Goal: Task Accomplishment & Management: Use online tool/utility

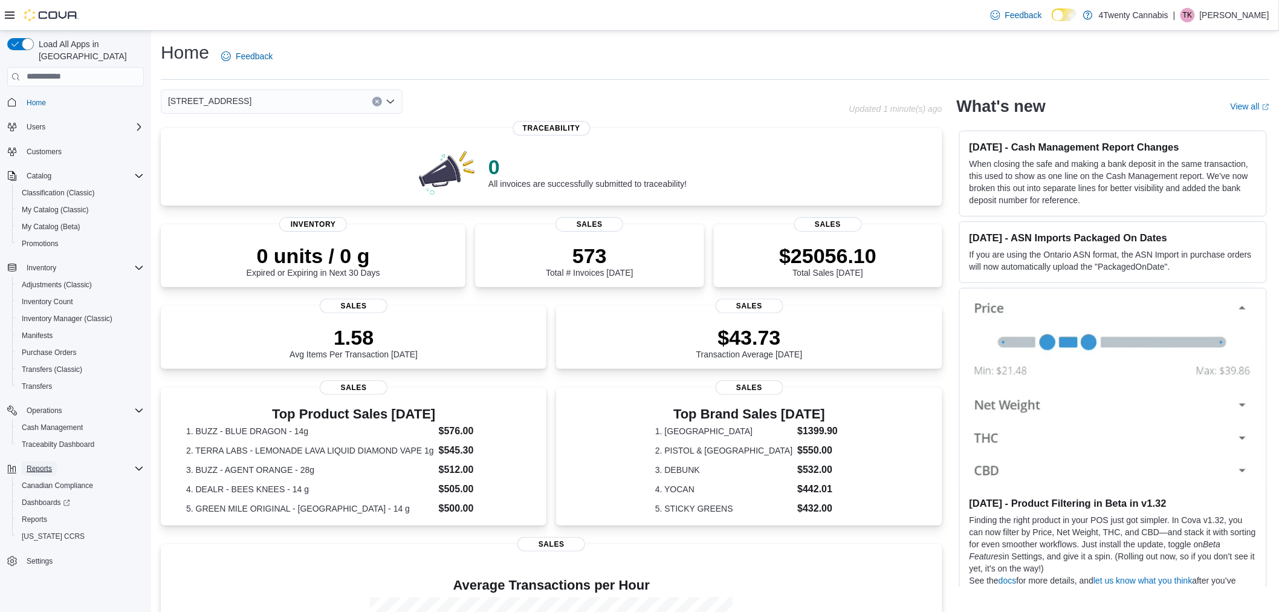
click at [43, 464] on span "Reports" at bounding box center [39, 469] width 25 height 10
click at [44, 496] on link "Dashboards" at bounding box center [80, 502] width 137 height 17
click at [45, 515] on span "Reports" at bounding box center [34, 520] width 25 height 10
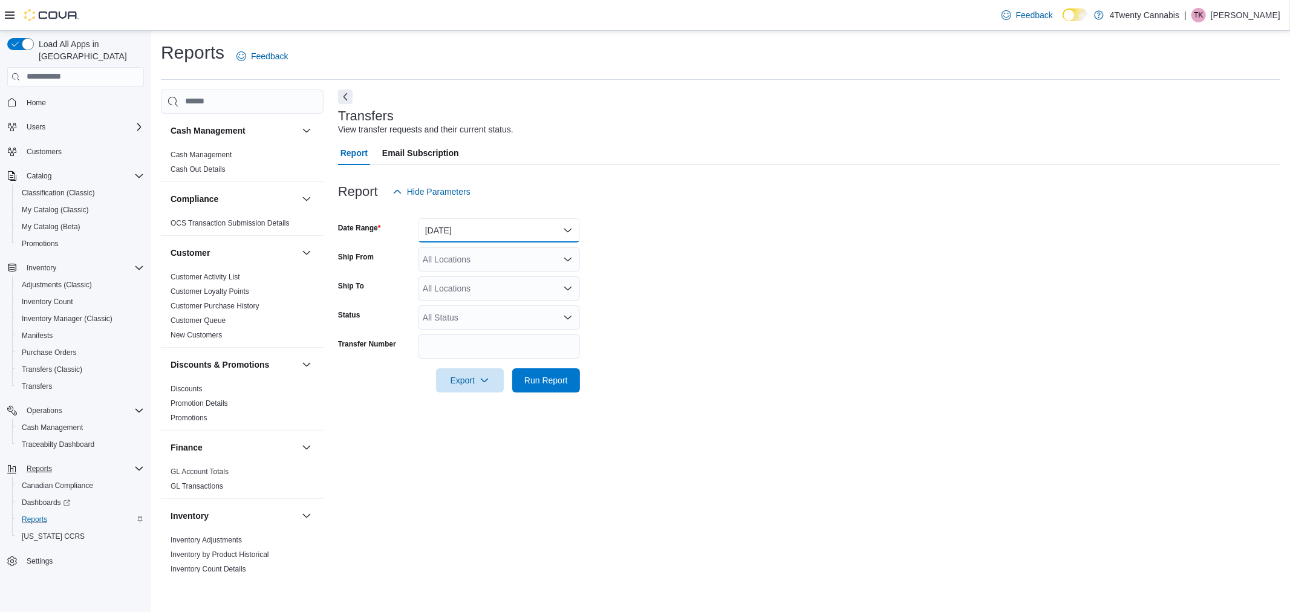
click at [500, 233] on button "[DATE]" at bounding box center [499, 230] width 162 height 24
click at [523, 262] on div "All Locations" at bounding box center [499, 259] width 162 height 24
click at [496, 311] on span "[STREET_ADDRESS]" at bounding box center [485, 314] width 83 height 12
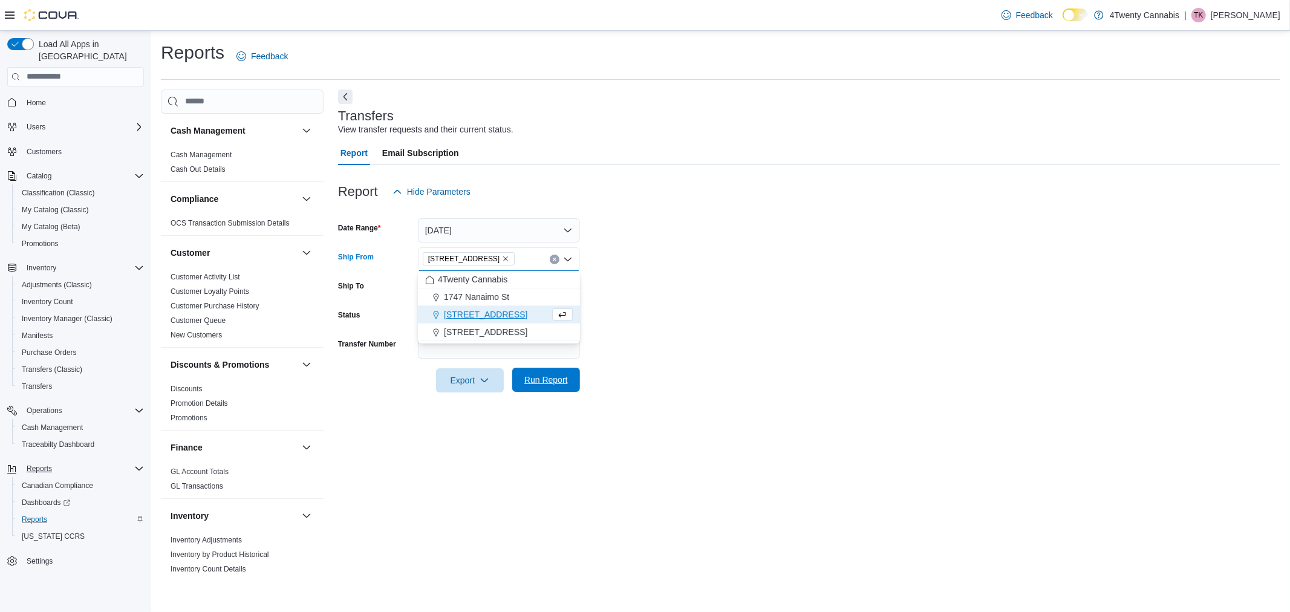
click at [541, 375] on span "Run Report" at bounding box center [546, 380] width 44 height 12
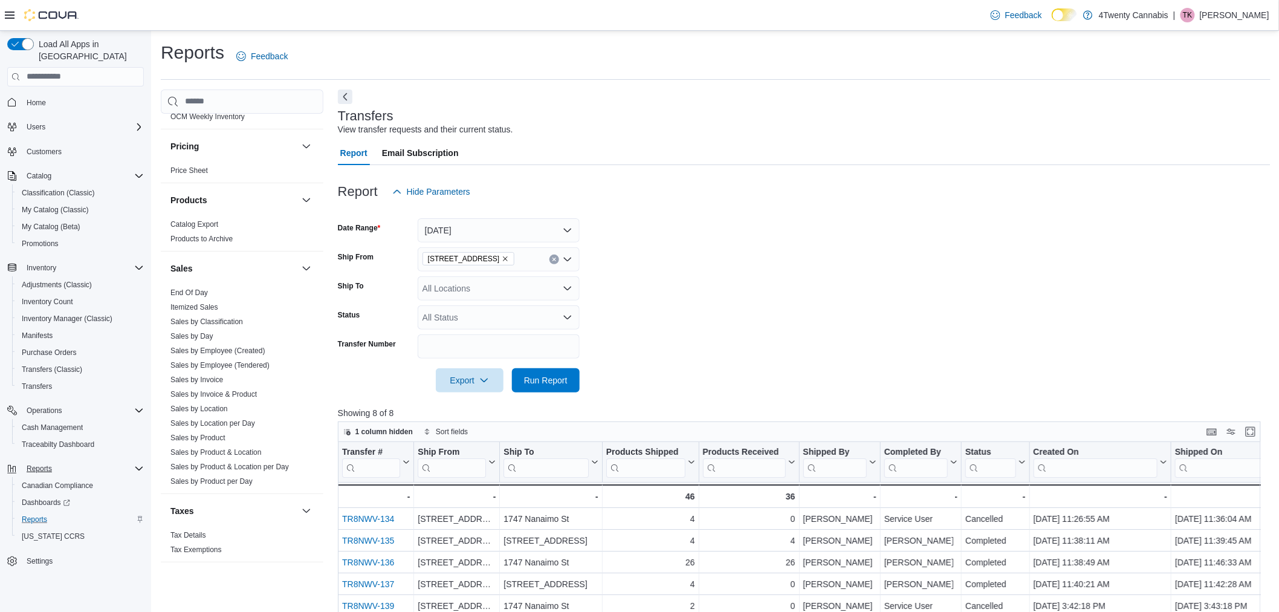
scroll to position [707, 0]
click at [188, 293] on link "End Of Day" at bounding box center [189, 291] width 37 height 8
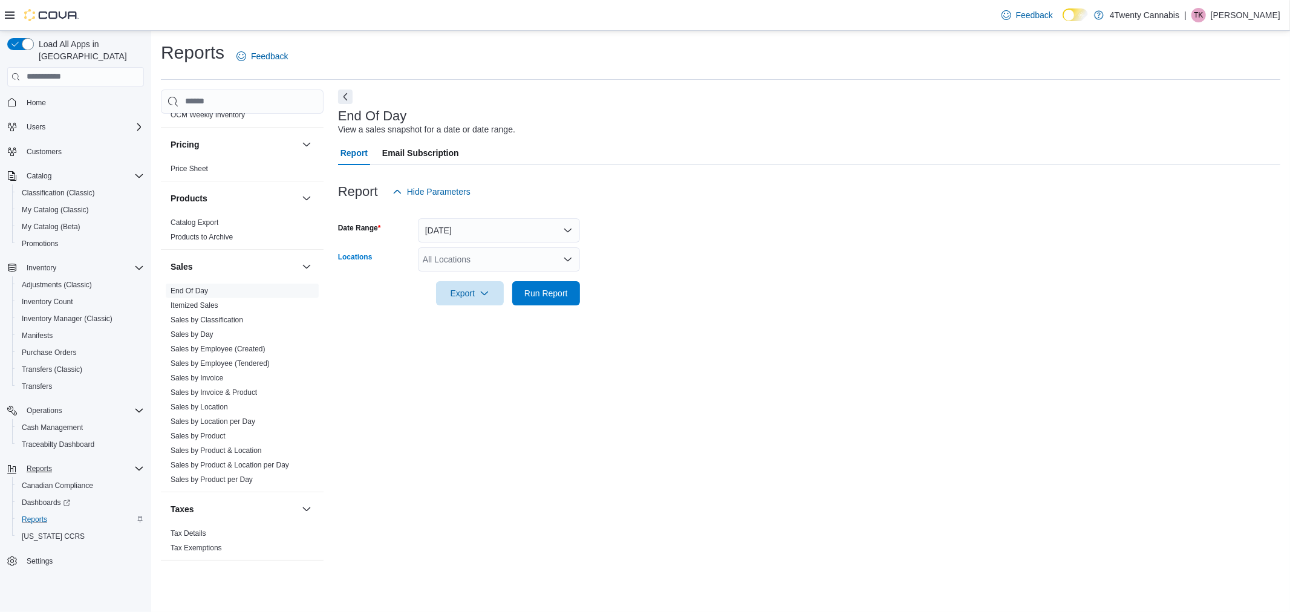
click at [486, 257] on div "All Locations" at bounding box center [499, 259] width 162 height 24
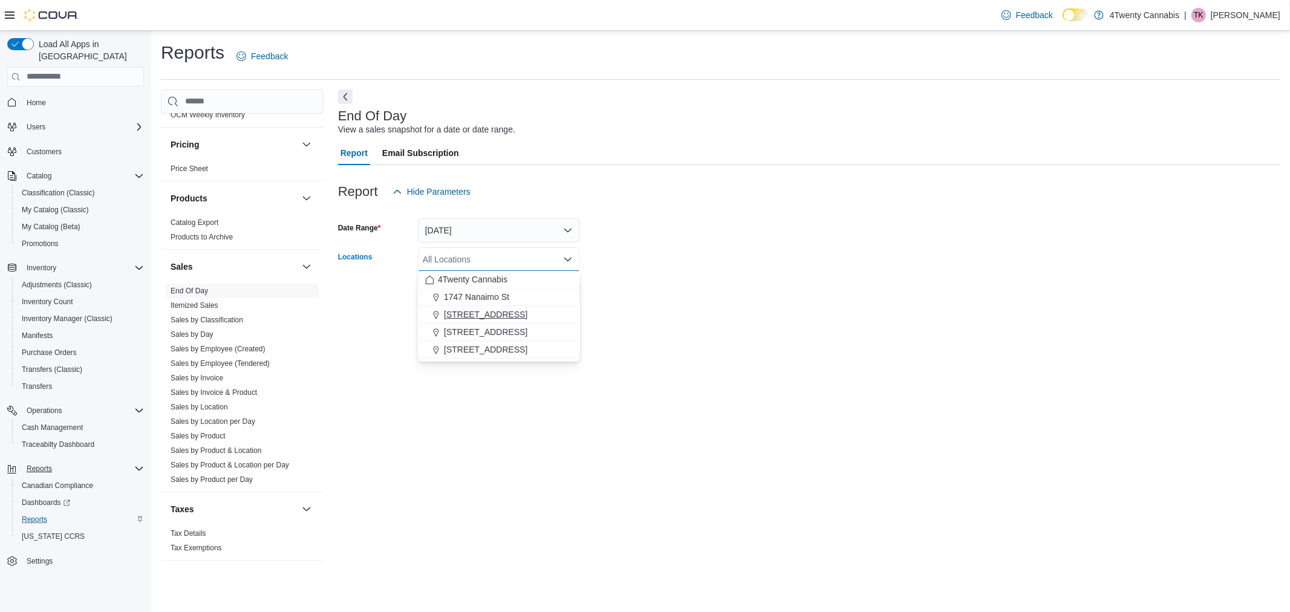
click at [469, 312] on span "[STREET_ADDRESS]" at bounding box center [485, 314] width 83 height 12
click at [652, 291] on form "Date Range [DATE] Locations [GEOGRAPHIC_DATA]. Selected. [STREET_ADDRESS]. Pres…" at bounding box center [809, 255] width 942 height 102
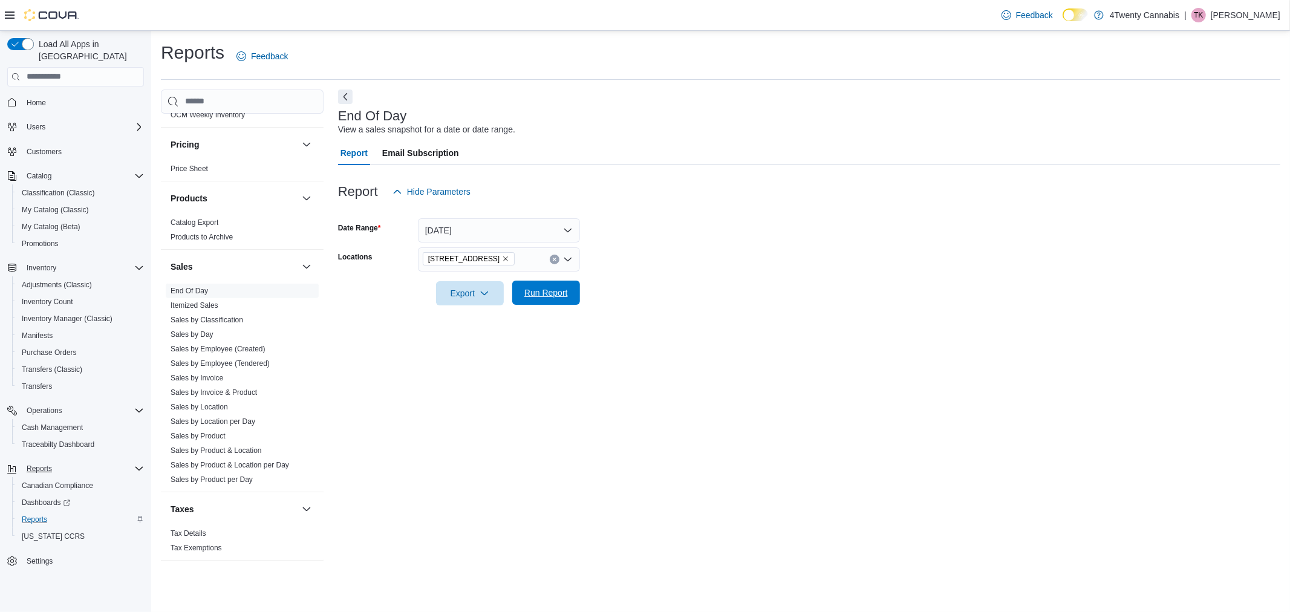
click at [536, 285] on span "Run Report" at bounding box center [545, 293] width 53 height 24
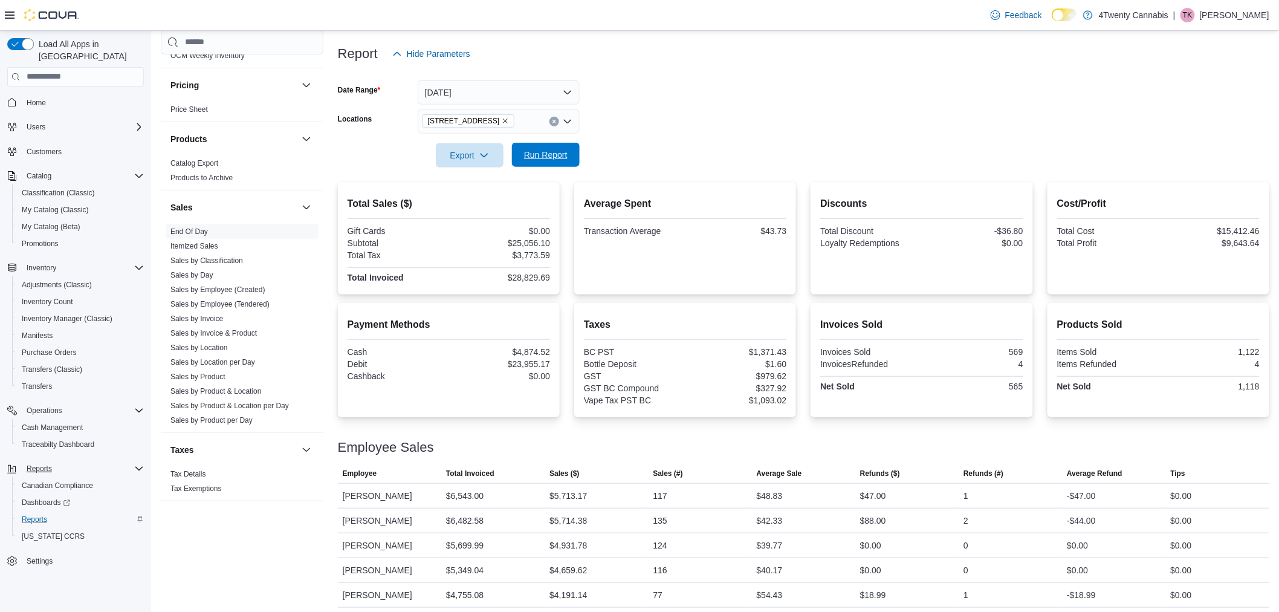
scroll to position [143, 0]
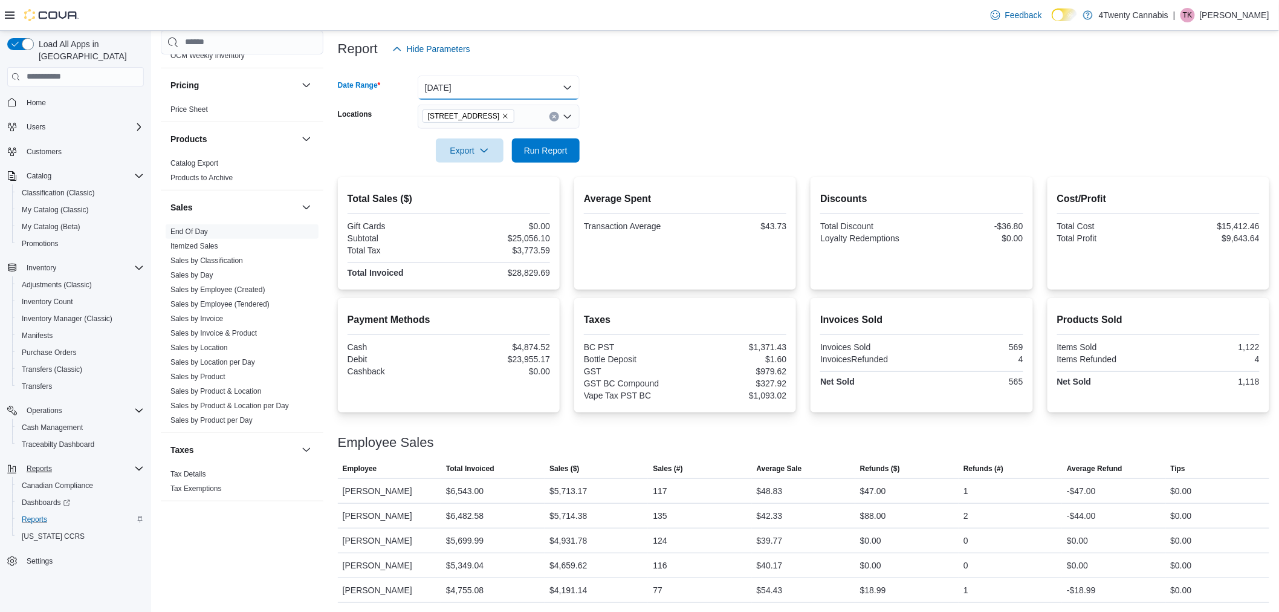
click at [481, 85] on button "[DATE]" at bounding box center [499, 88] width 162 height 24
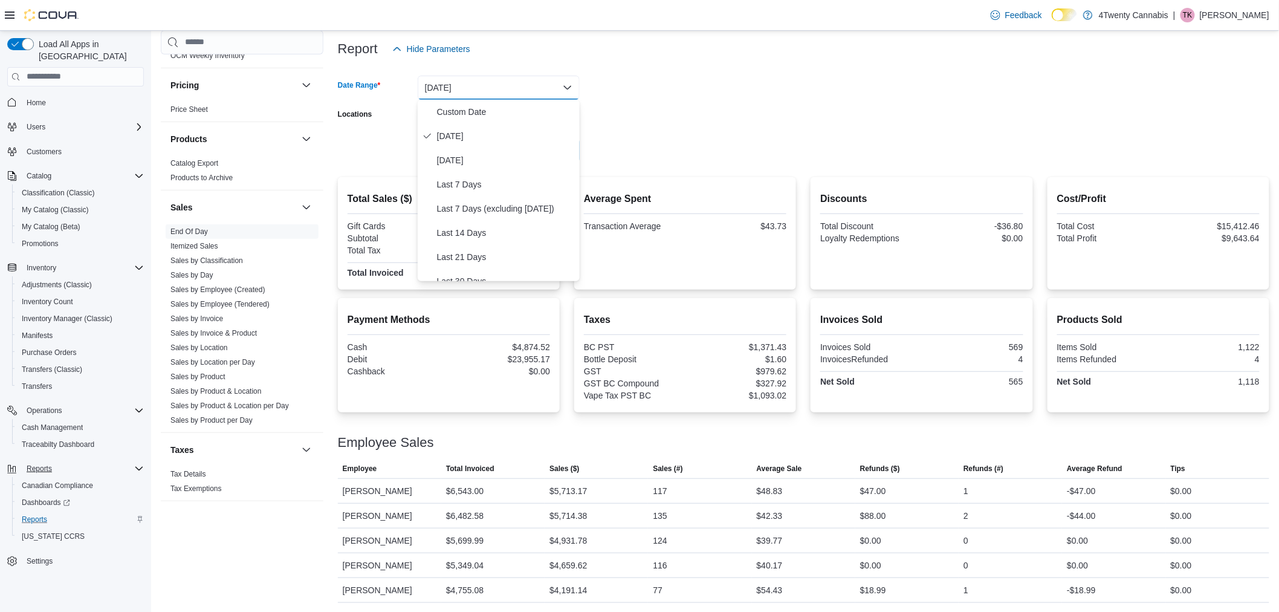
click at [481, 85] on button "[DATE]" at bounding box center [499, 88] width 162 height 24
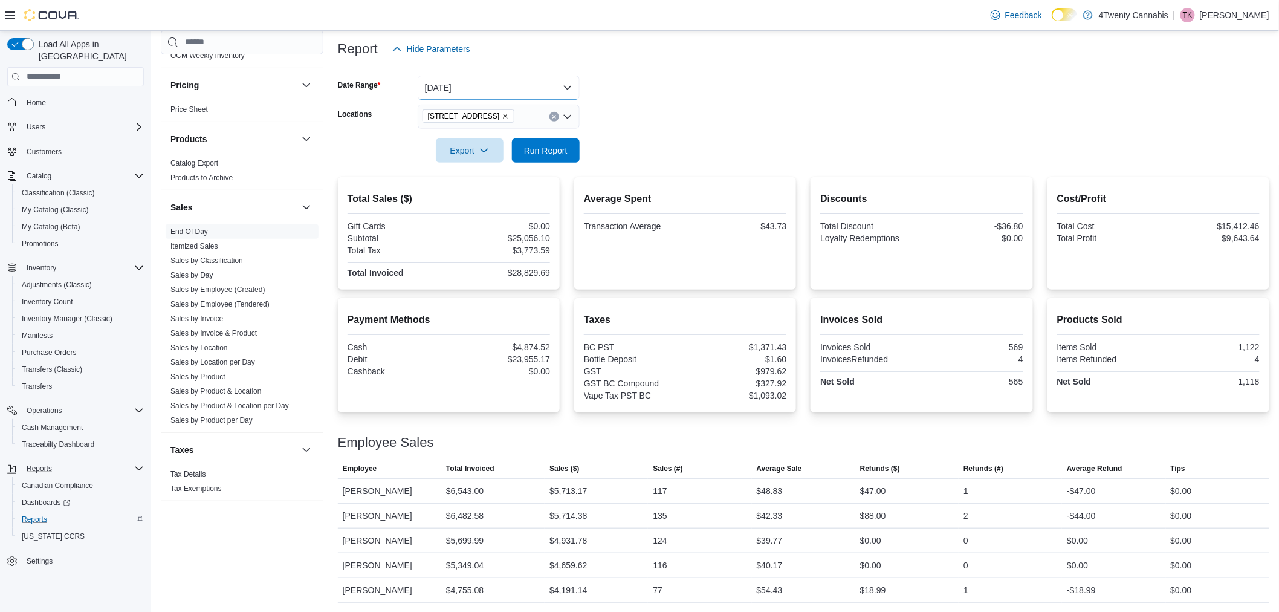
click at [473, 87] on button "[DATE]" at bounding box center [499, 88] width 162 height 24
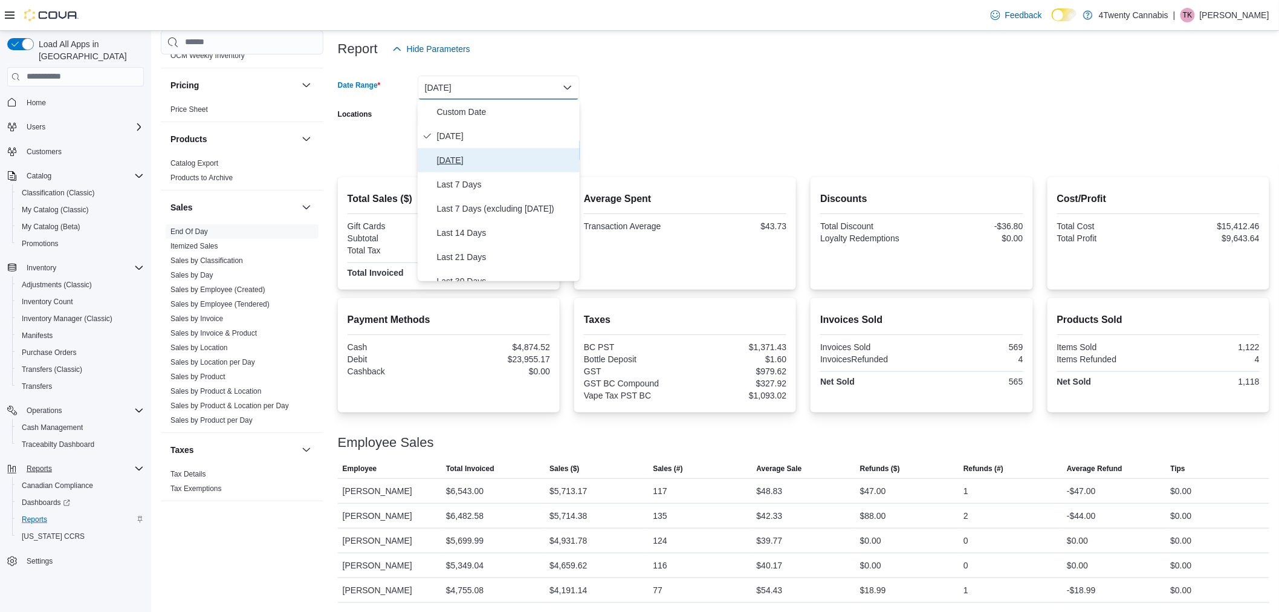
click at [461, 156] on span "[DATE]" at bounding box center [506, 160] width 138 height 15
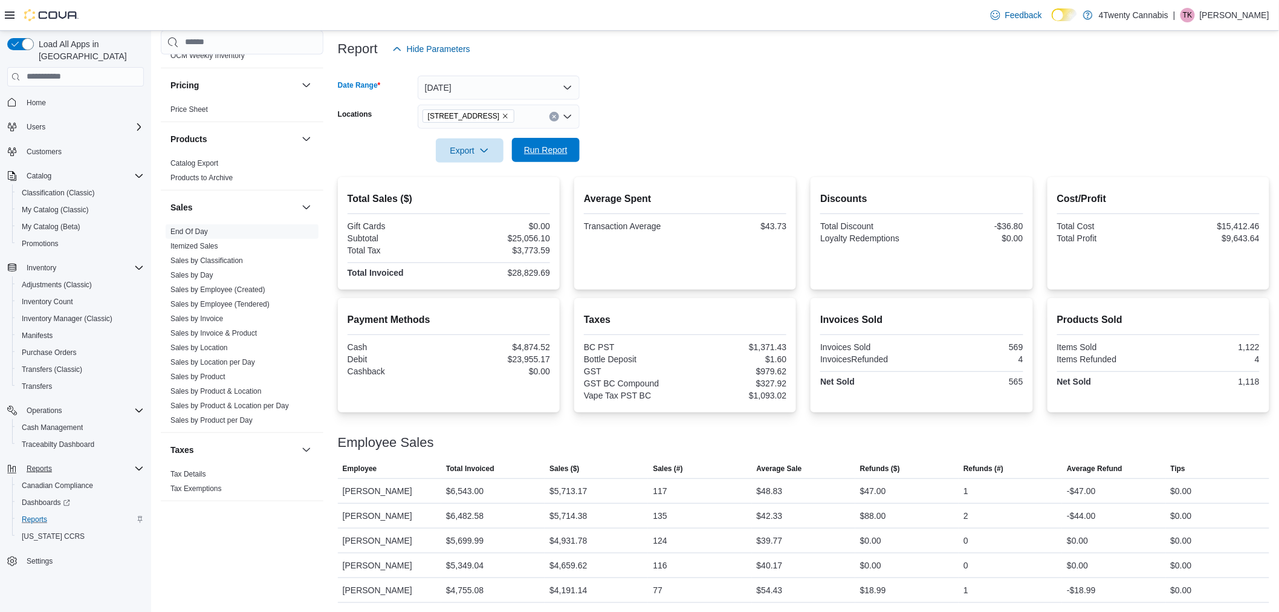
click at [568, 138] on span "Run Report" at bounding box center [545, 150] width 53 height 24
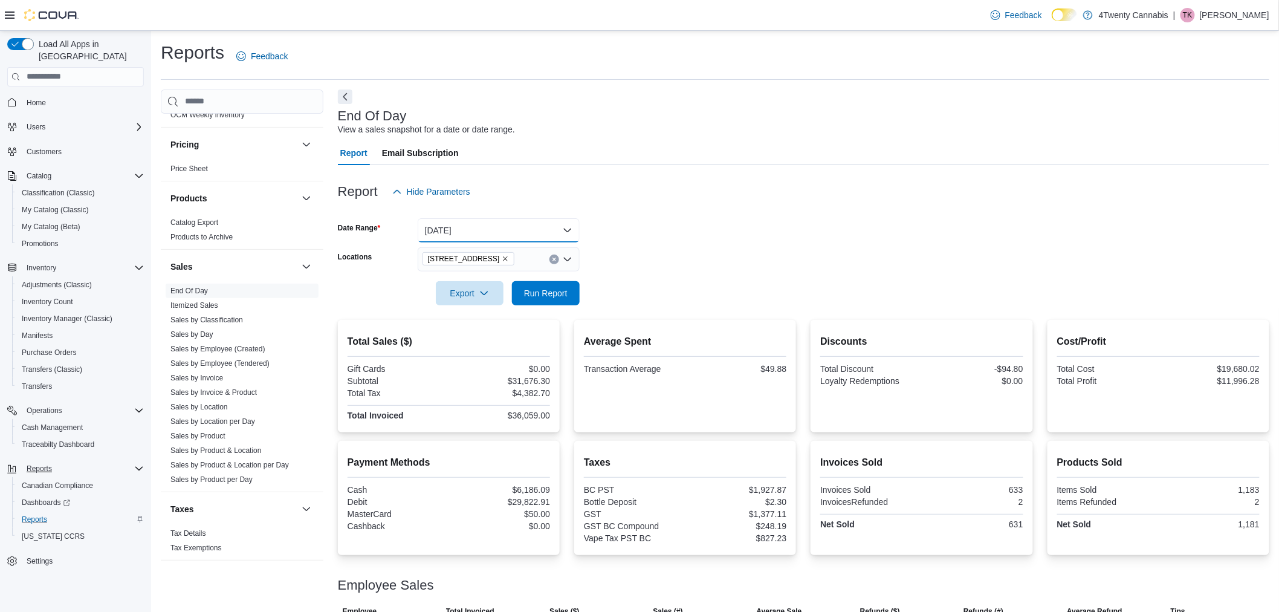
click at [484, 232] on button "[DATE]" at bounding box center [499, 230] width 162 height 24
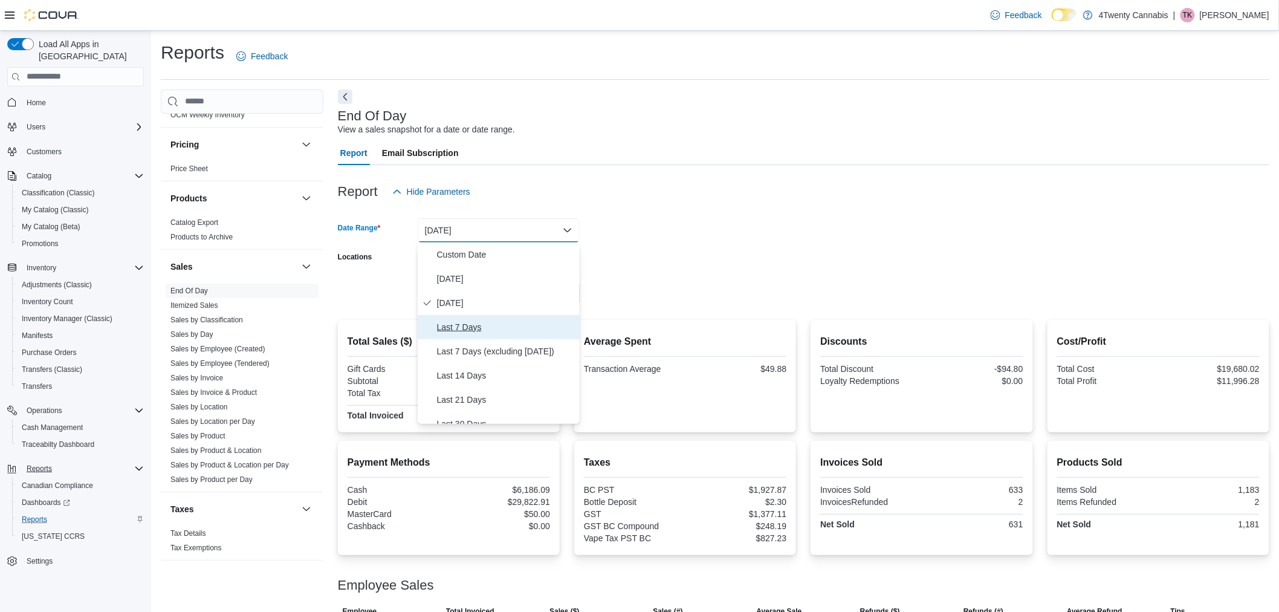
click at [466, 333] on span "Last 7 Days" at bounding box center [506, 327] width 138 height 15
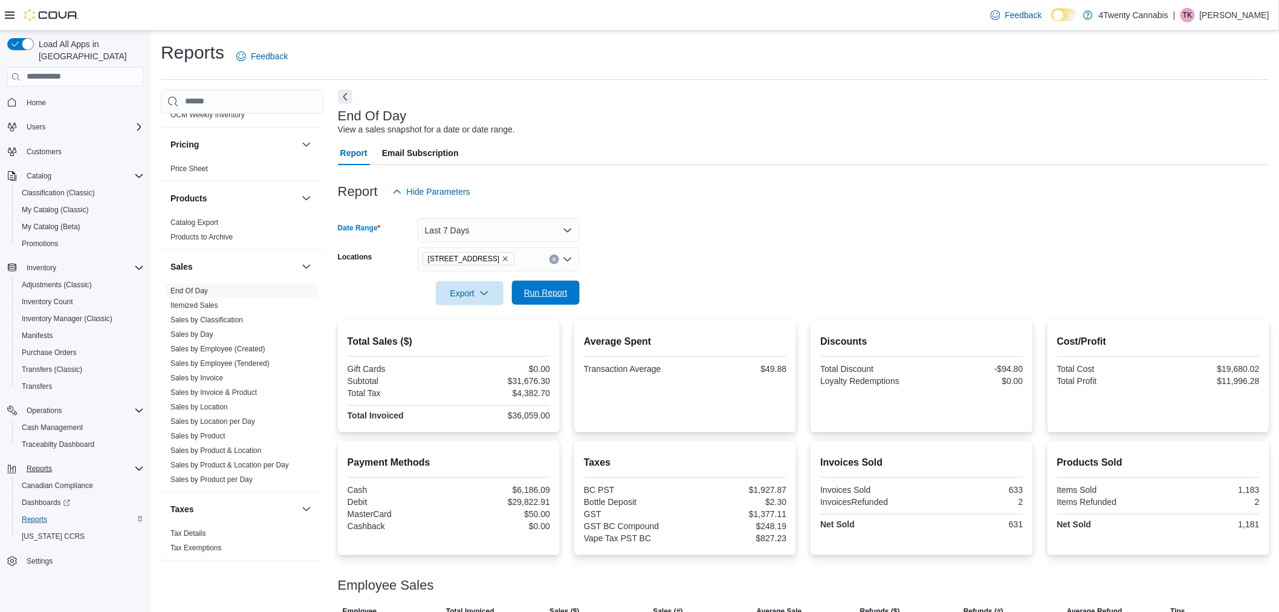
click at [531, 292] on span "Run Report" at bounding box center [546, 293] width 44 height 12
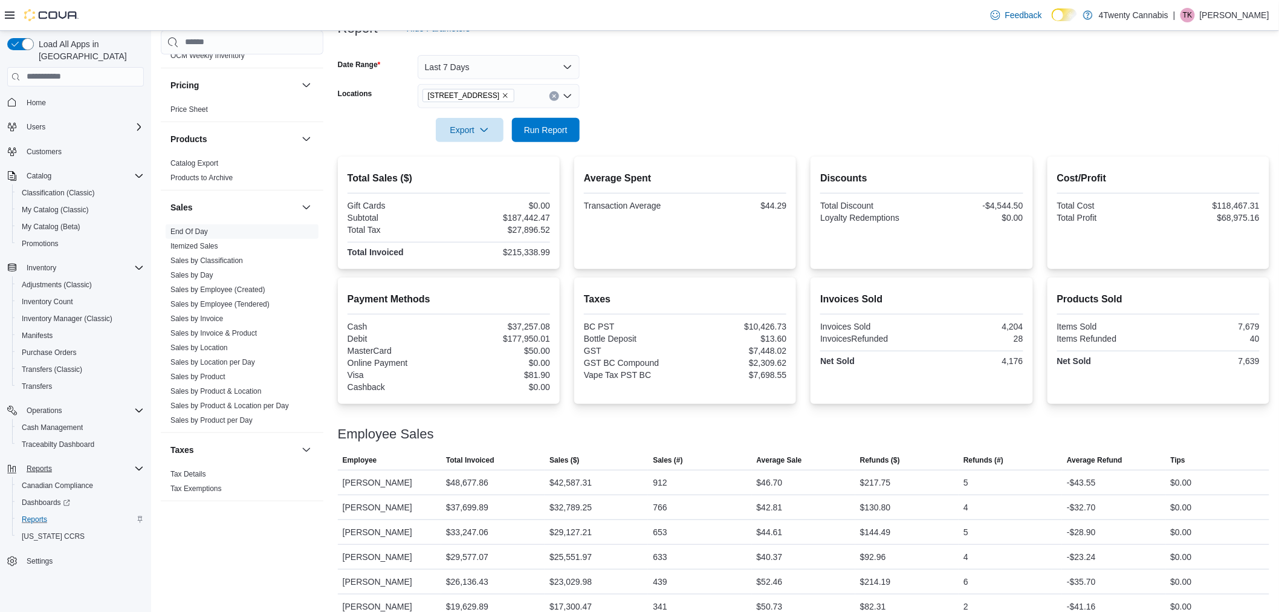
scroll to position [28, 0]
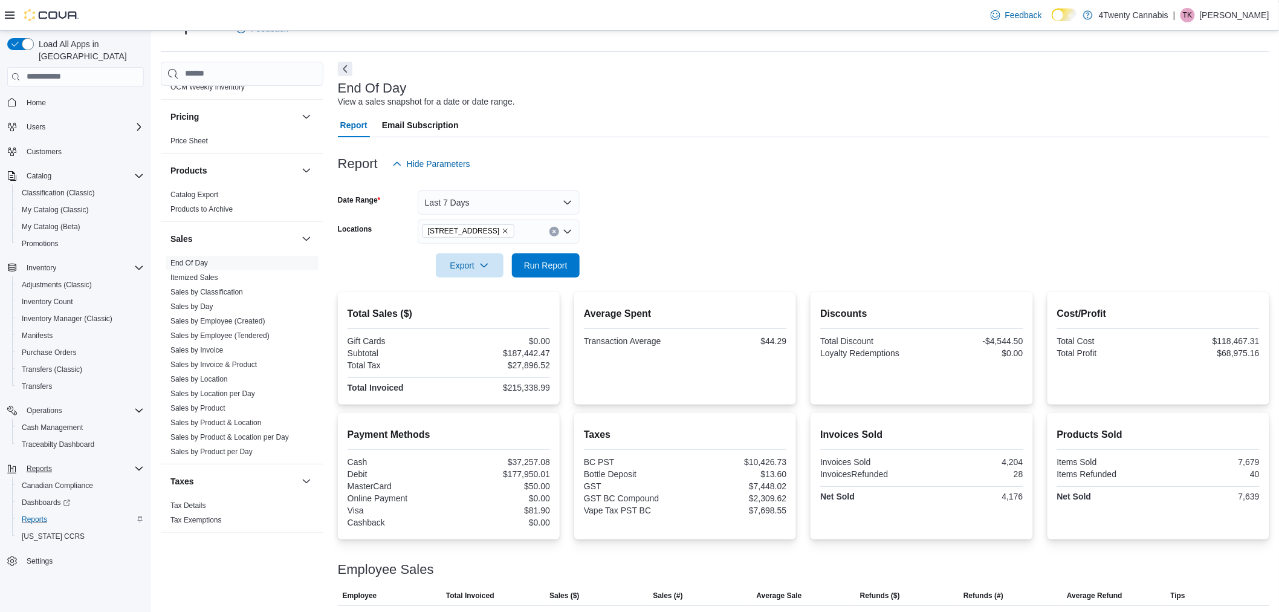
click at [569, 228] on icon "Open list of options" at bounding box center [568, 232] width 10 height 10
click at [484, 298] on span "[STREET_ADDRESS]" at bounding box center [485, 304] width 83 height 12
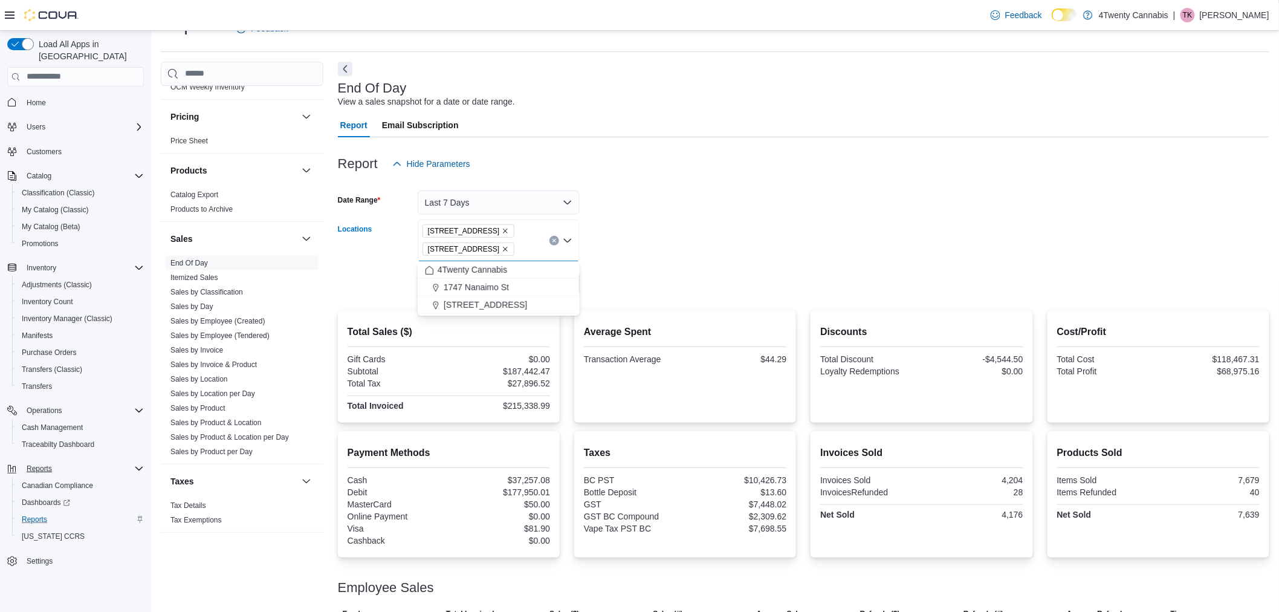
click at [502, 227] on icon "Remove 2426 200 Street from selection in this group" at bounding box center [505, 230] width 7 height 7
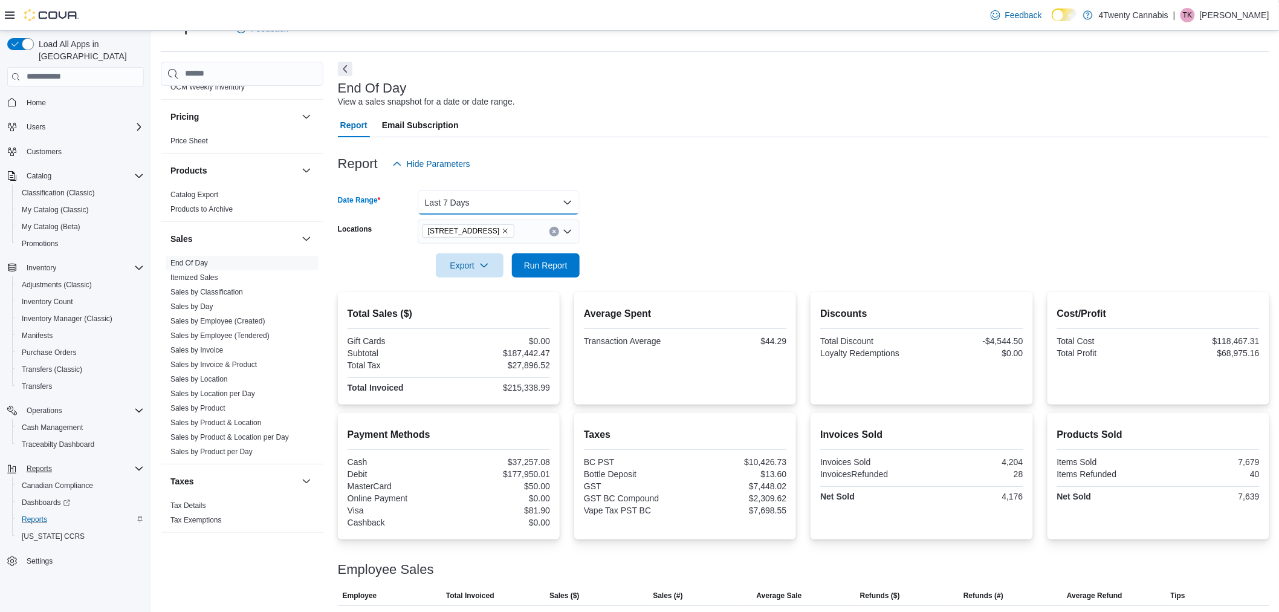
click at [508, 201] on button "Last 7 Days" at bounding box center [499, 202] width 162 height 24
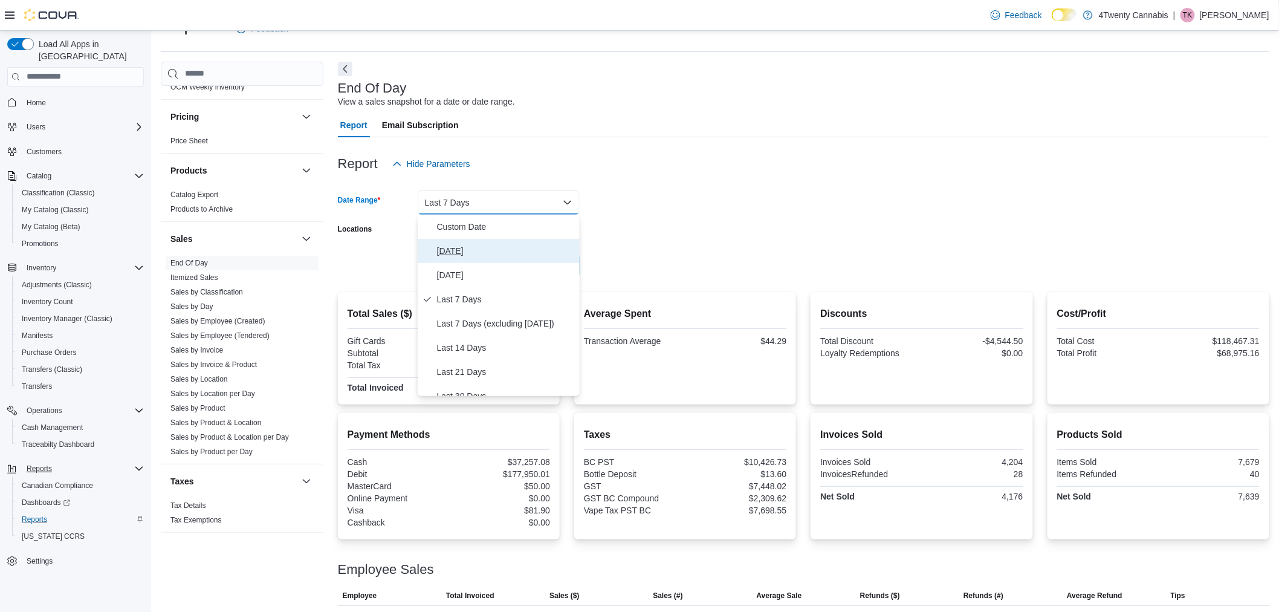
click at [475, 256] on span "[DATE]" at bounding box center [506, 251] width 138 height 15
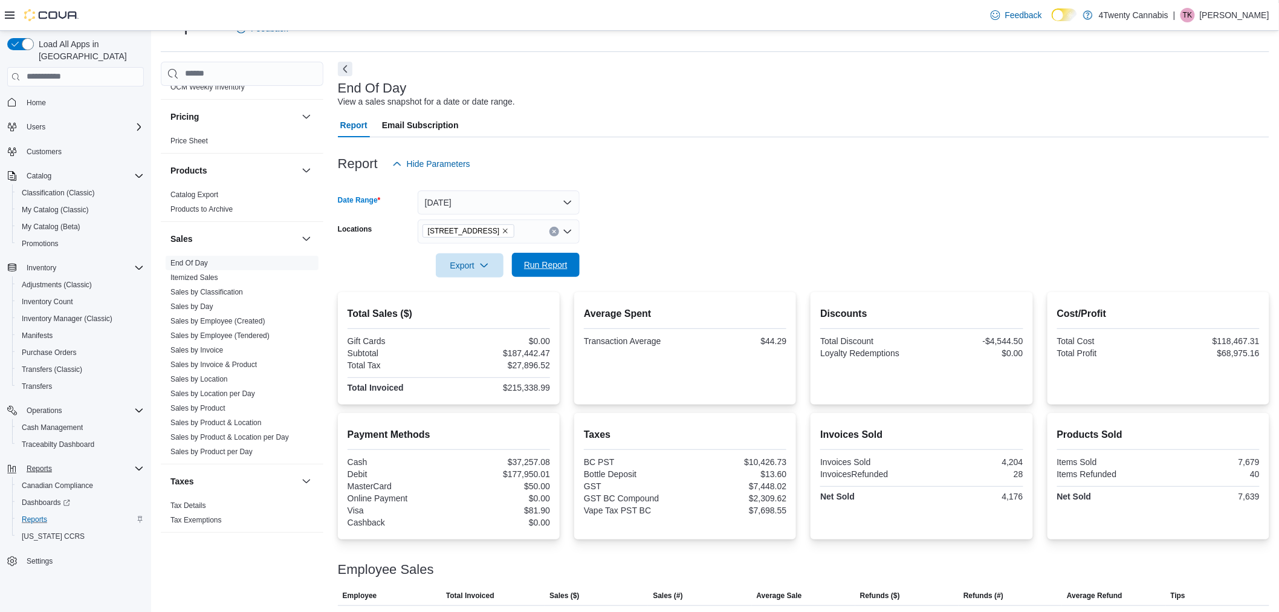
click at [561, 268] on span "Run Report" at bounding box center [546, 265] width 44 height 12
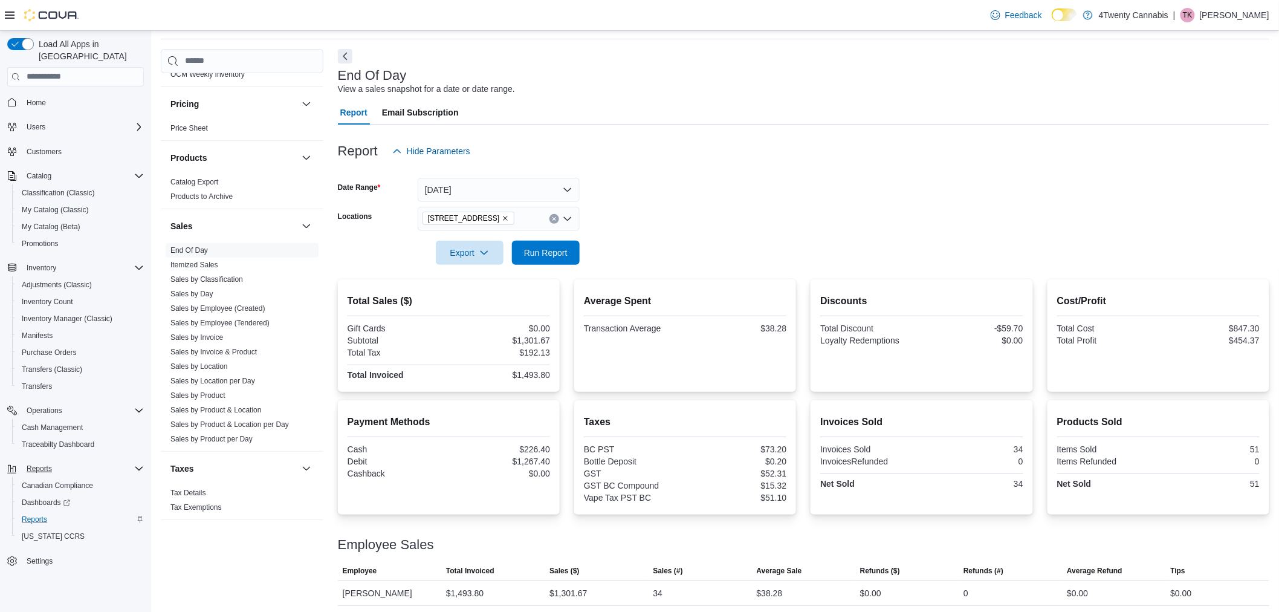
scroll to position [44, 0]
click at [528, 186] on button "[DATE]" at bounding box center [499, 187] width 162 height 24
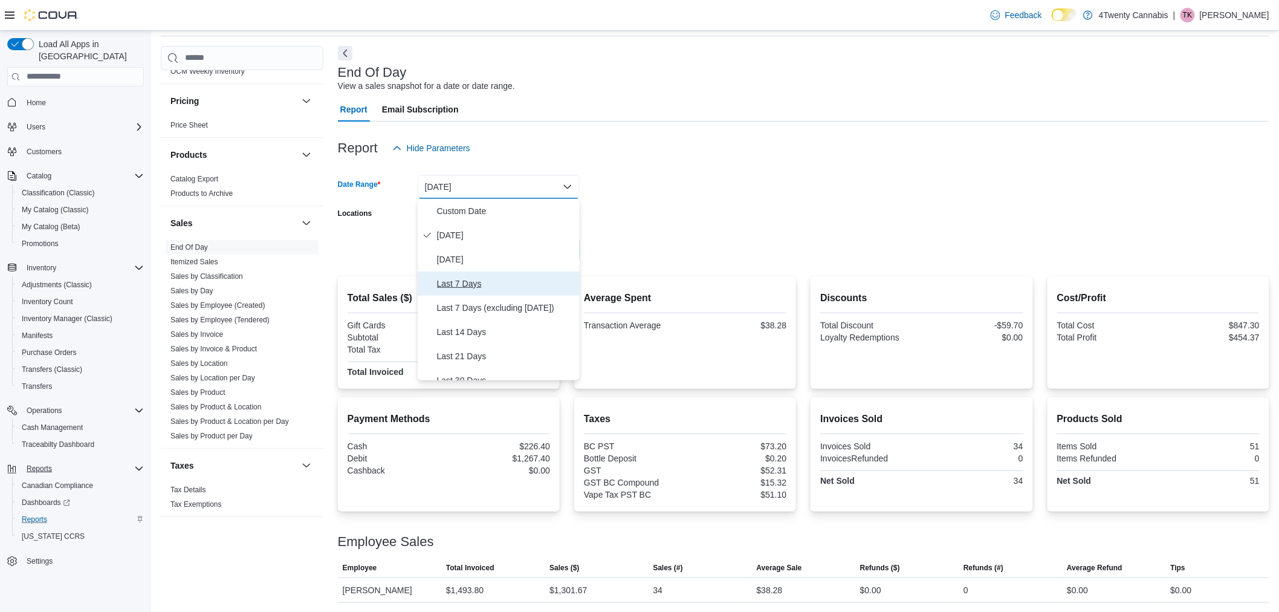
click at [452, 287] on span "Last 7 Days" at bounding box center [506, 283] width 138 height 15
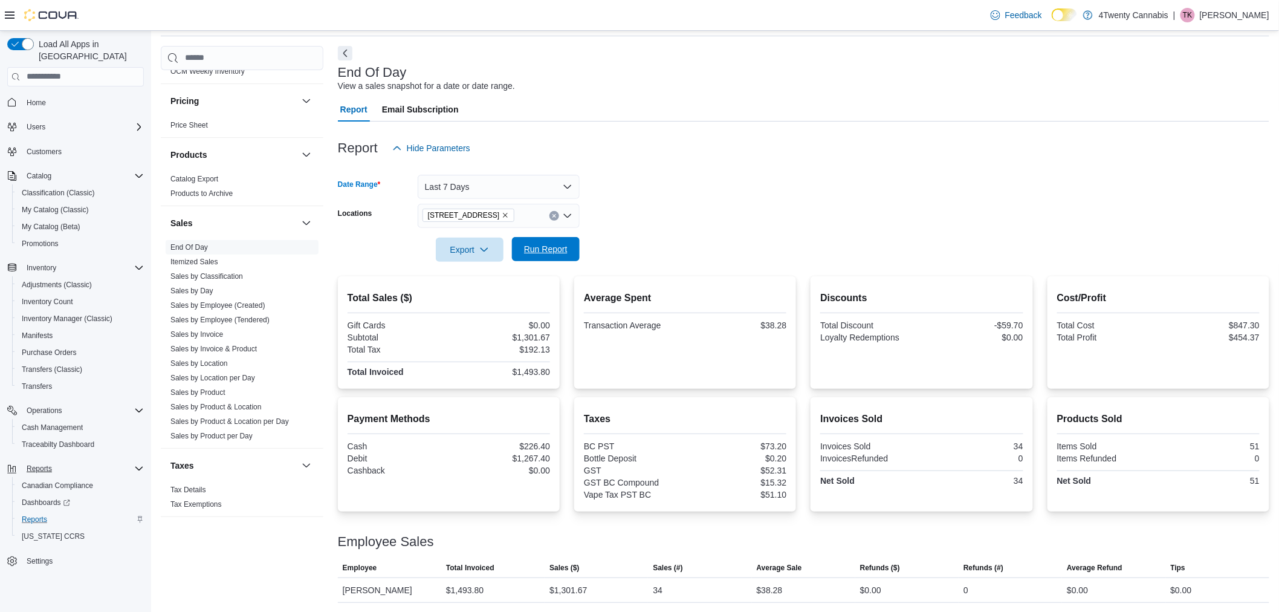
click at [567, 244] on span "Run Report" at bounding box center [545, 249] width 53 height 24
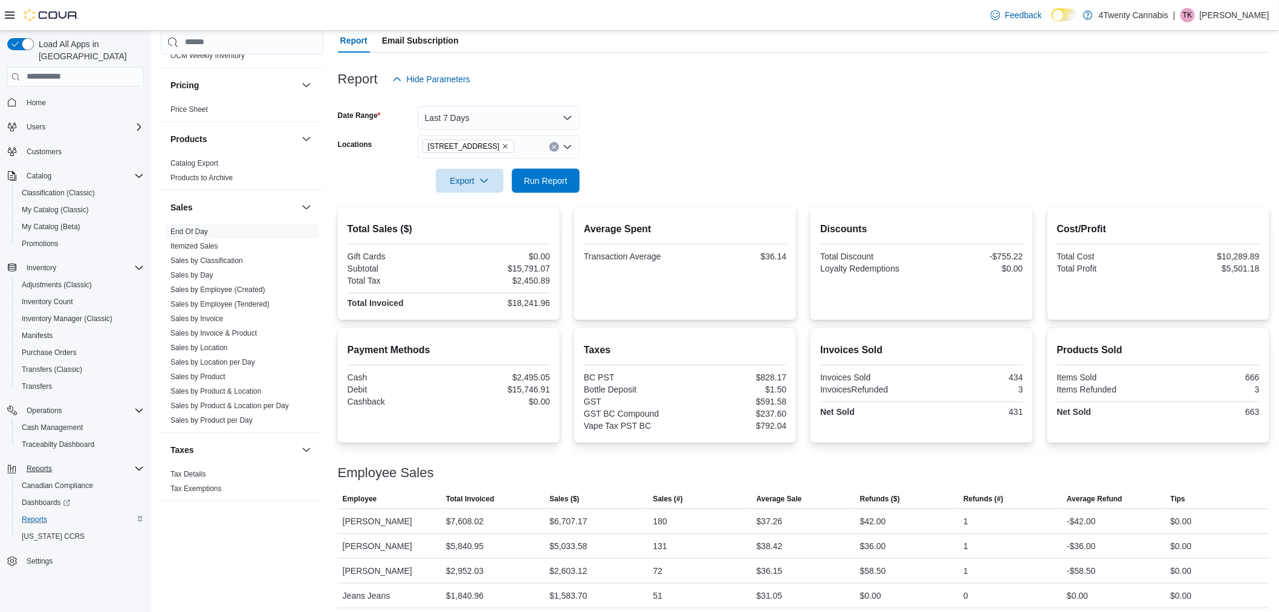
scroll to position [118, 0]
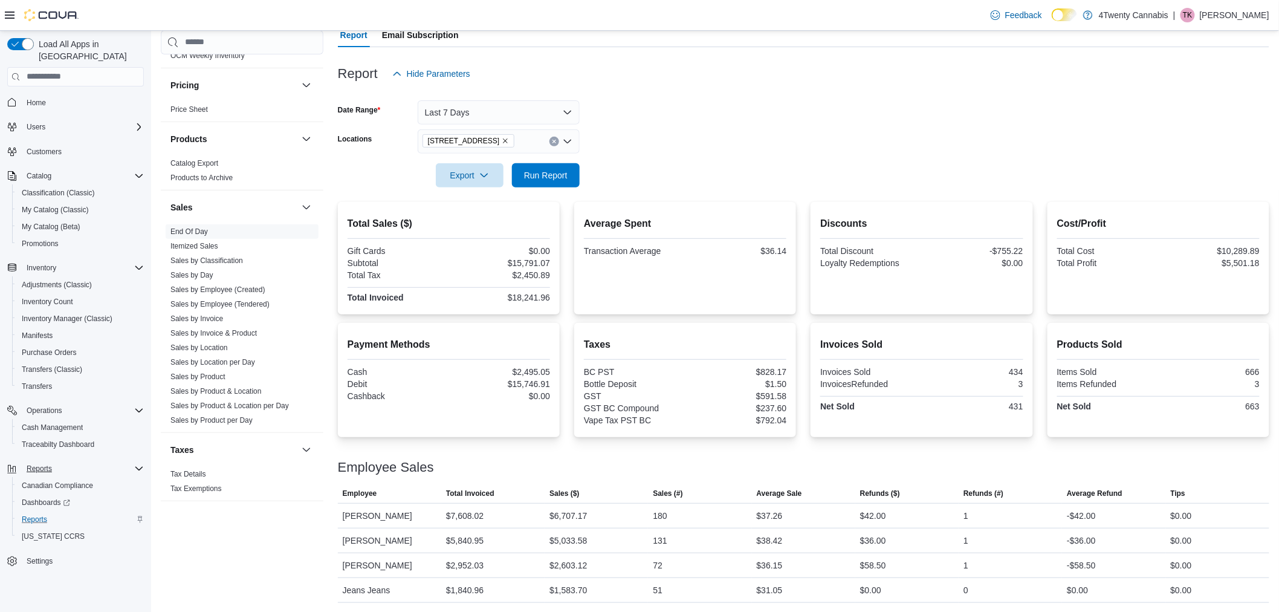
click at [466, 141] on span "[STREET_ADDRESS]" at bounding box center [464, 141] width 72 height 12
click at [502, 143] on icon "Remove 7389 River Rd from selection in this group" at bounding box center [505, 140] width 7 height 7
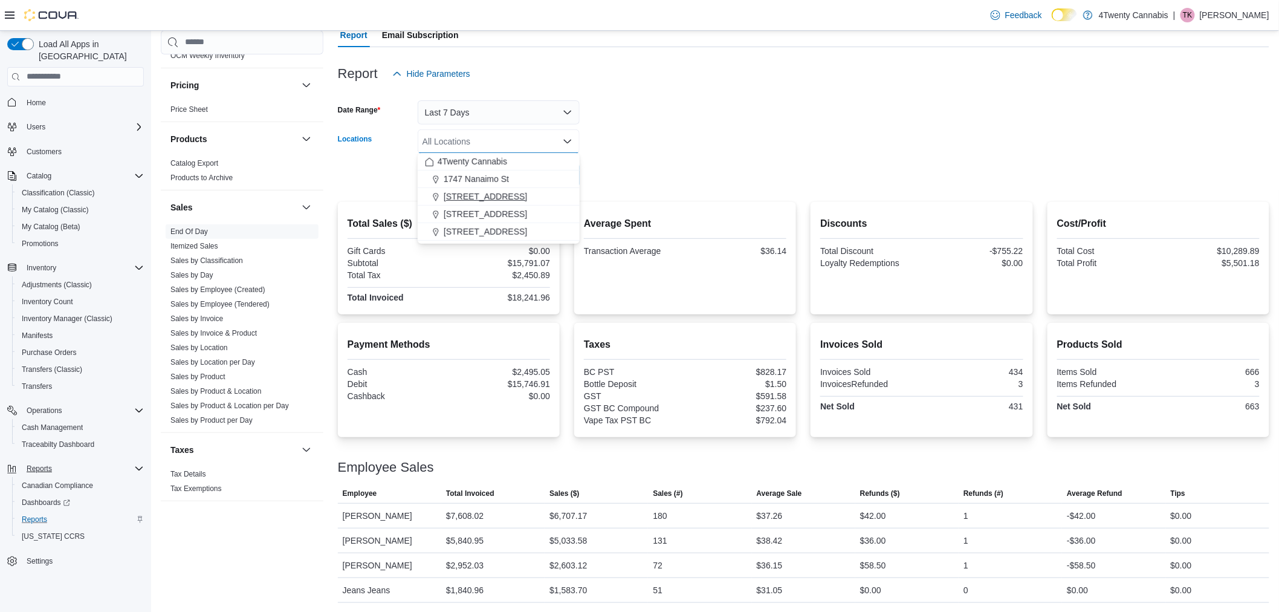
click at [502, 198] on span "[STREET_ADDRESS]" at bounding box center [485, 196] width 83 height 12
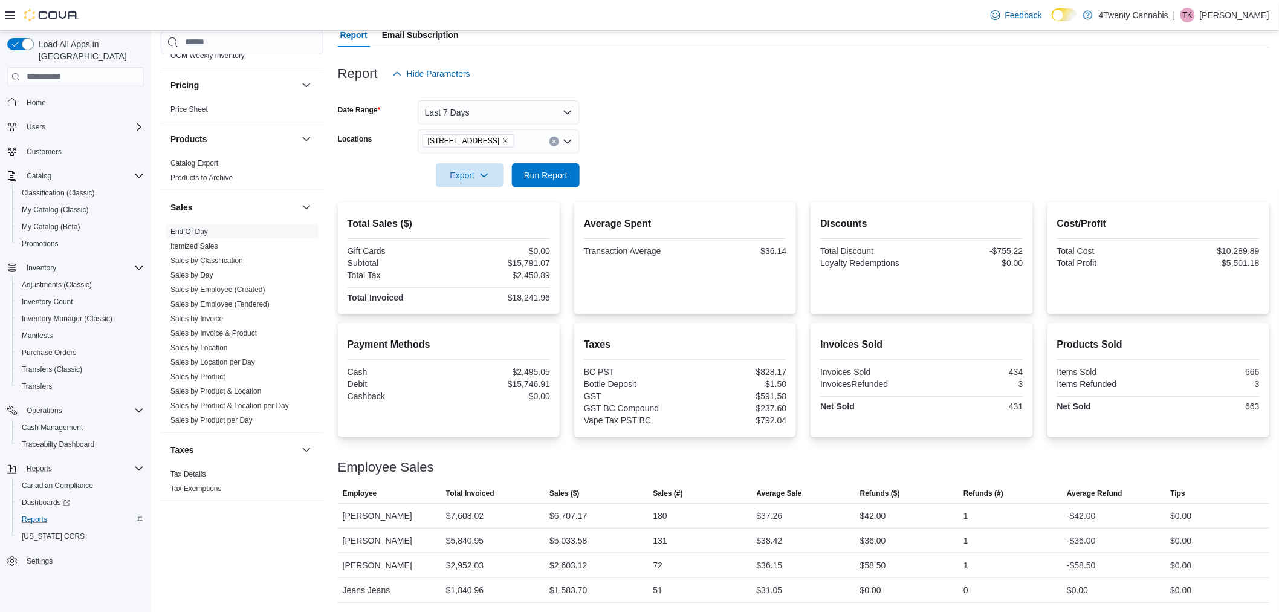
click at [605, 165] on form "Date Range Last 7 Days Locations [GEOGRAPHIC_DATA] Export Run Report" at bounding box center [804, 137] width 932 height 102
click at [559, 190] on div at bounding box center [804, 194] width 932 height 15
click at [556, 177] on span "Run Report" at bounding box center [546, 175] width 44 height 12
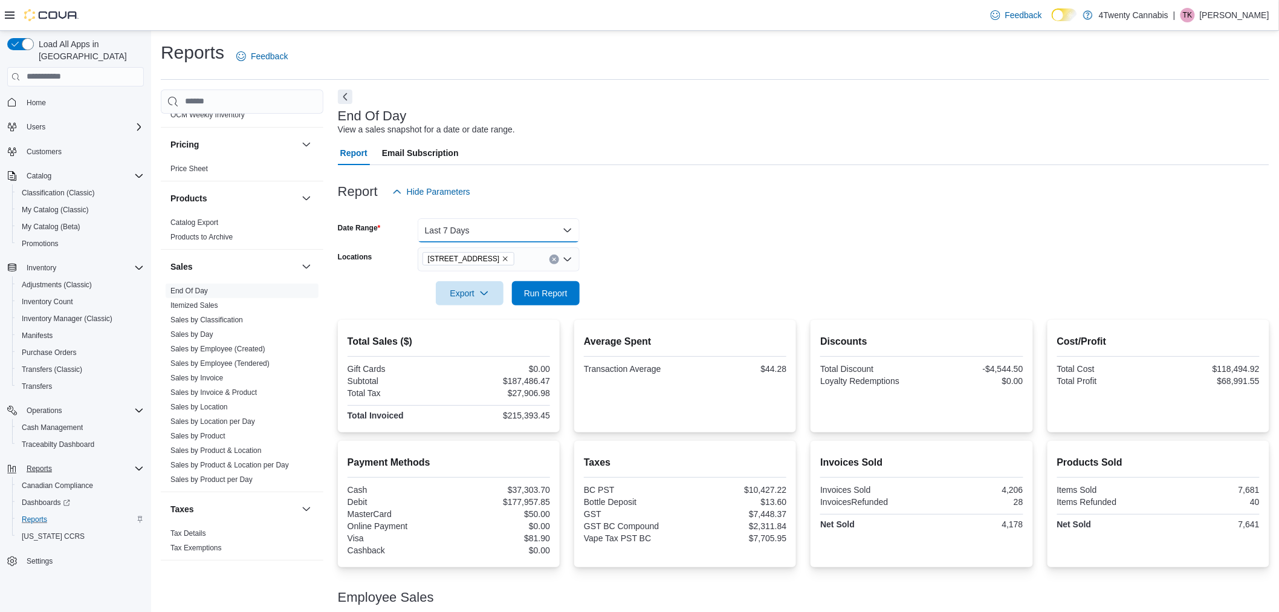
click at [481, 227] on button "Last 7 Days" at bounding box center [499, 230] width 162 height 24
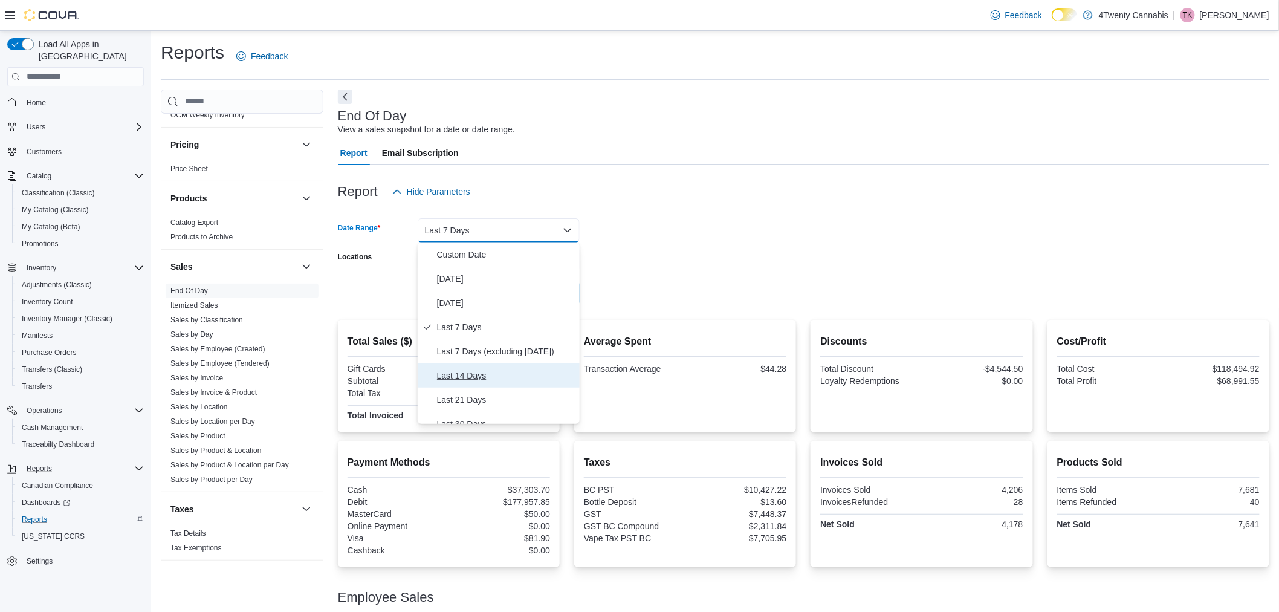
click at [473, 369] on span "Last 14 Days" at bounding box center [506, 375] width 138 height 15
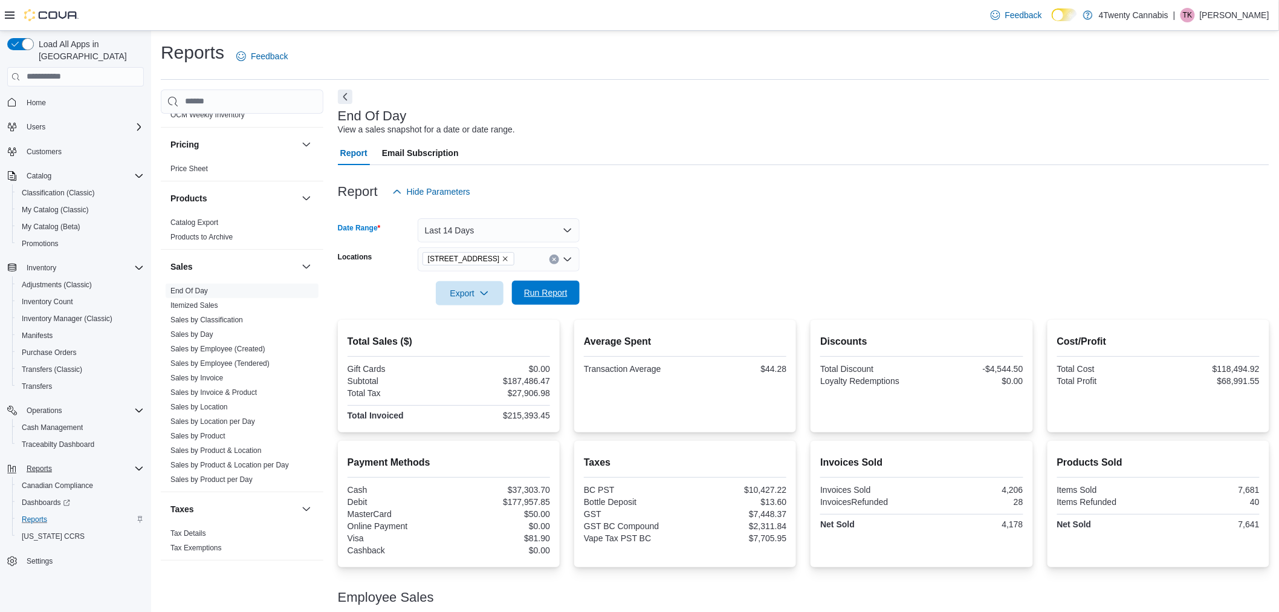
click at [544, 287] on span "Run Report" at bounding box center [546, 293] width 44 height 12
